Goal: Navigation & Orientation: Understand site structure

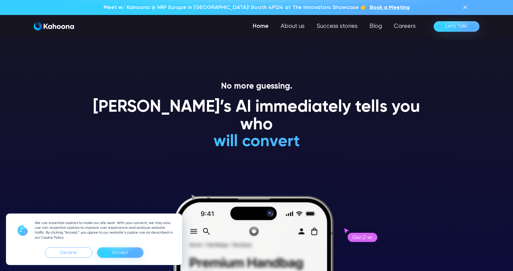
click at [119, 252] on div "Accept" at bounding box center [120, 253] width 16 height 10
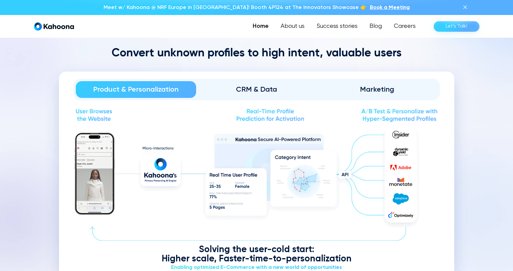
scroll to position [690, 0]
click at [244, 85] on div "CRM & Data" at bounding box center [256, 90] width 104 height 10
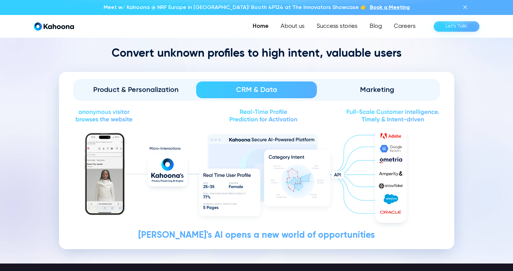
click at [144, 91] on div "Product & Personalization" at bounding box center [136, 90] width 104 height 10
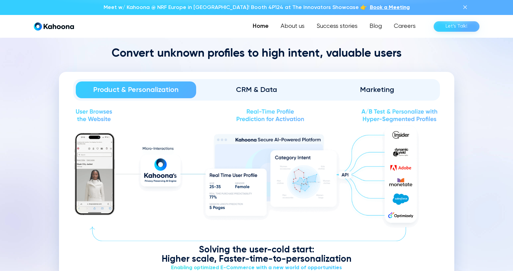
click at [374, 82] on link "Marketing" at bounding box center [377, 89] width 121 height 17
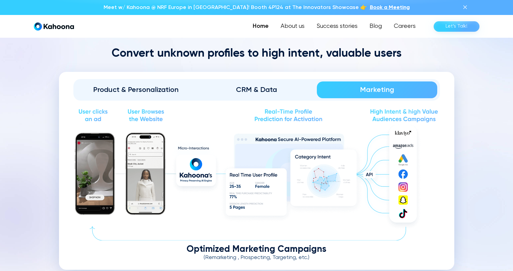
click at [178, 90] on div "Product & Personalization" at bounding box center [136, 90] width 104 height 10
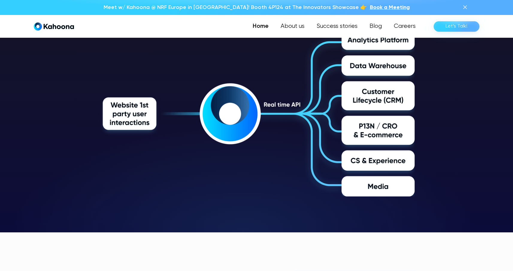
scroll to position [1035, 0]
